Goal: Navigation & Orientation: Find specific page/section

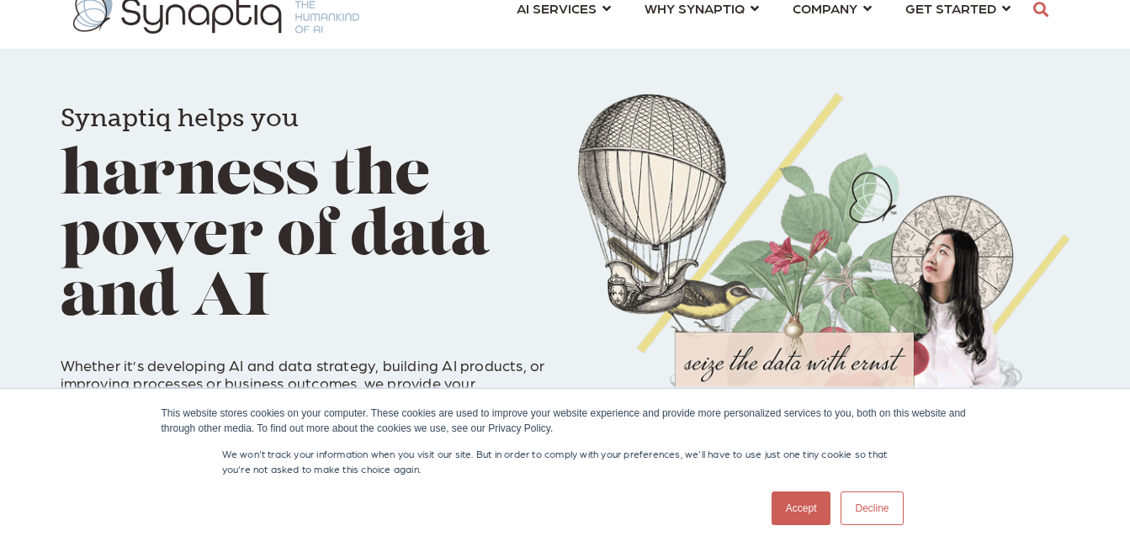
scroll to position [84, 0]
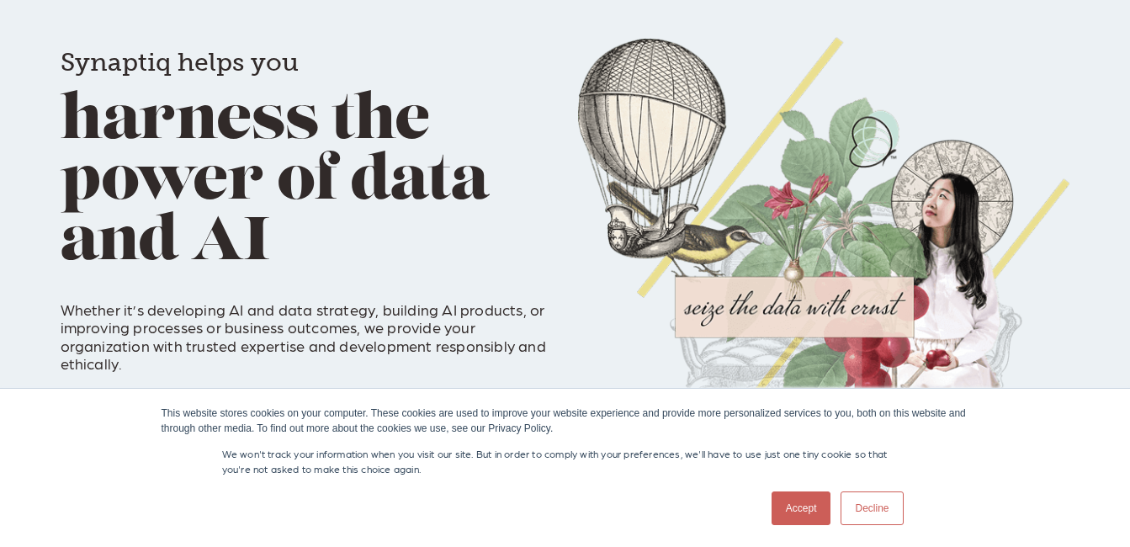
click at [800, 494] on link "Accept" at bounding box center [802, 508] width 60 height 34
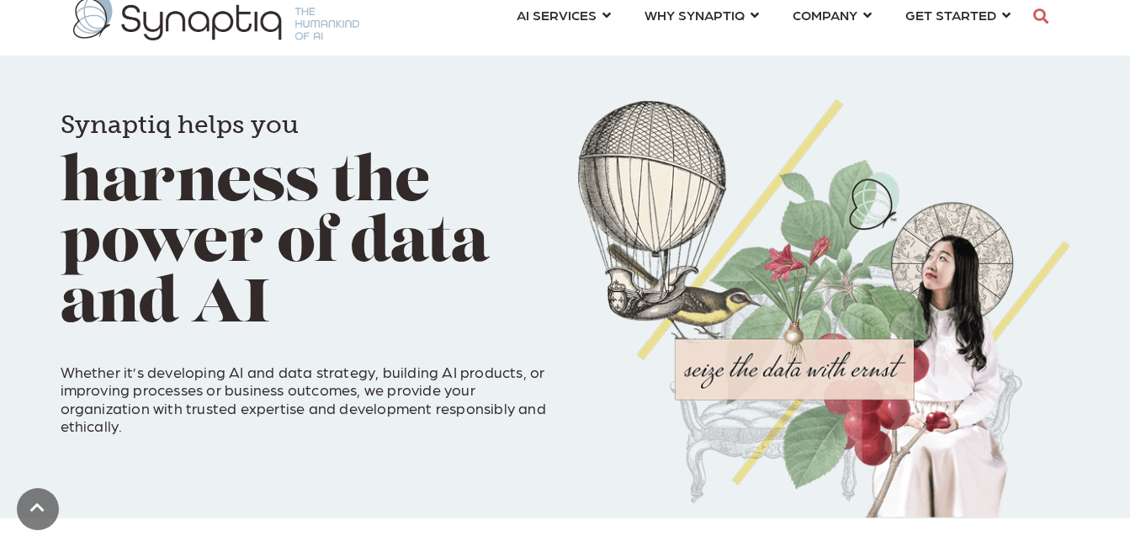
scroll to position [0, 0]
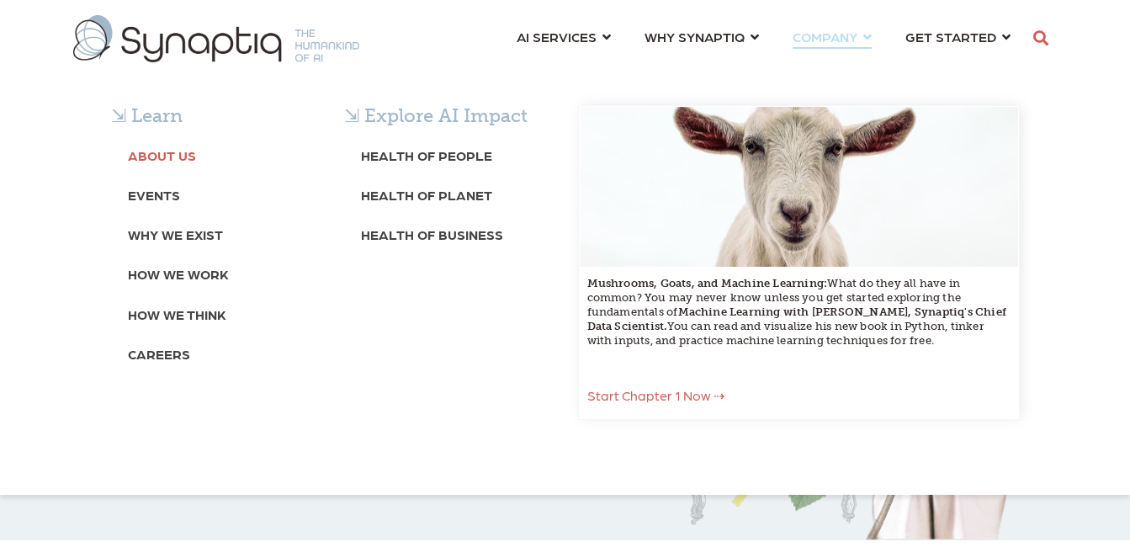
click at [161, 159] on b "About Us" at bounding box center [162, 155] width 68 height 16
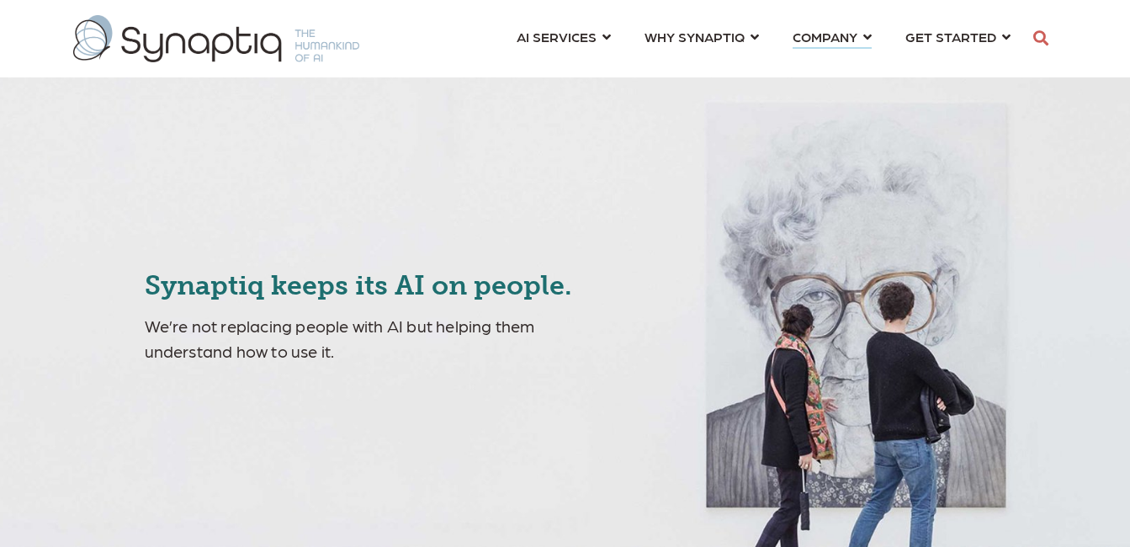
scroll to position [0, 124]
type input "**********"
